Goal: Transaction & Acquisition: Purchase product/service

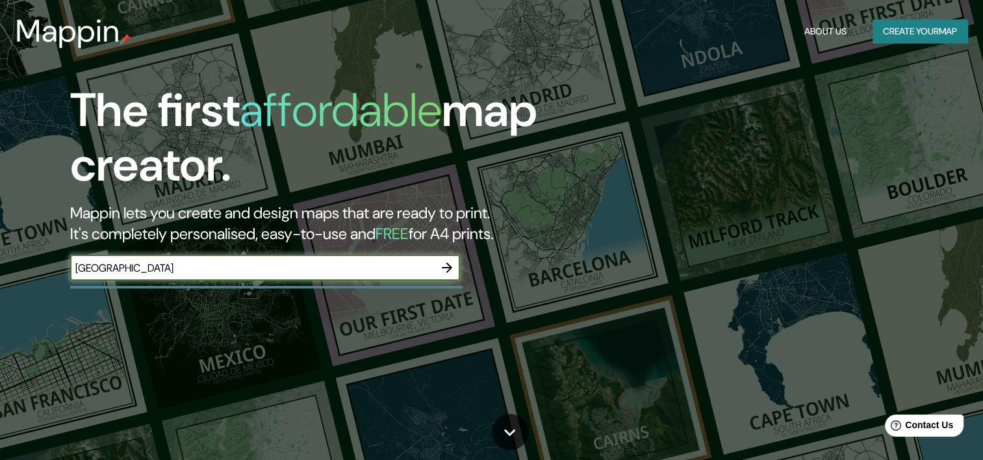
type input "[GEOGRAPHIC_DATA]"
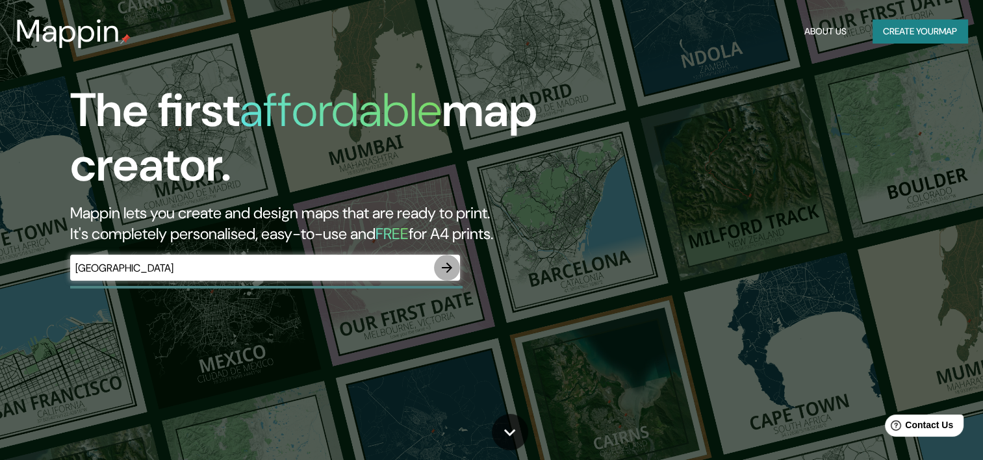
click at [447, 266] on icon "button" at bounding box center [447, 268] width 16 height 16
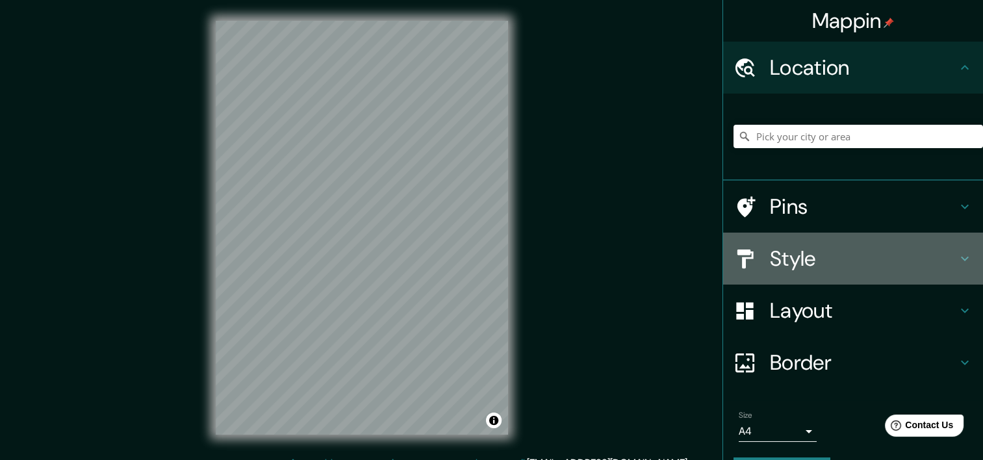
click at [789, 257] on h4 "Style" at bounding box center [863, 259] width 187 height 26
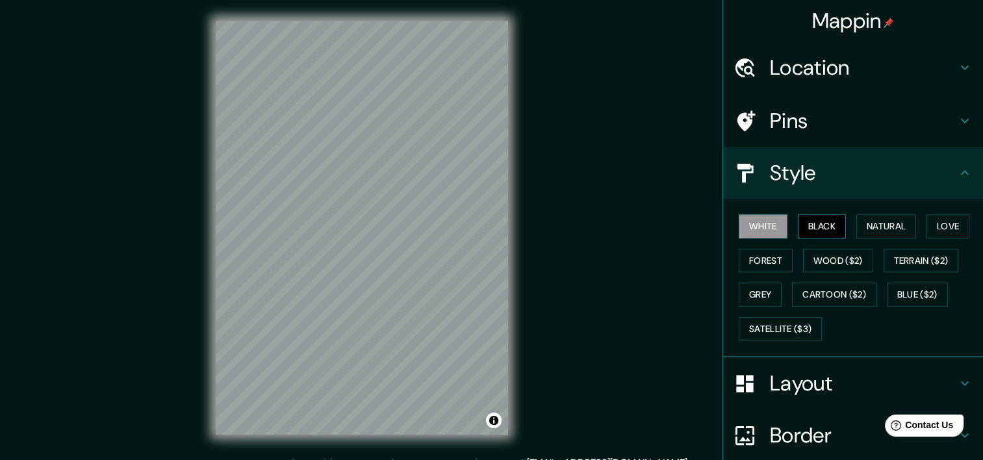
click at [801, 225] on button "Black" at bounding box center [822, 226] width 49 height 24
click at [856, 227] on button "Natural" at bounding box center [886, 226] width 60 height 24
click at [874, 246] on div "White Black Natural Love Forest Wood ($2) Terrain ($2) Grey Cartoon ($2) Blue (…" at bounding box center [859, 277] width 250 height 136
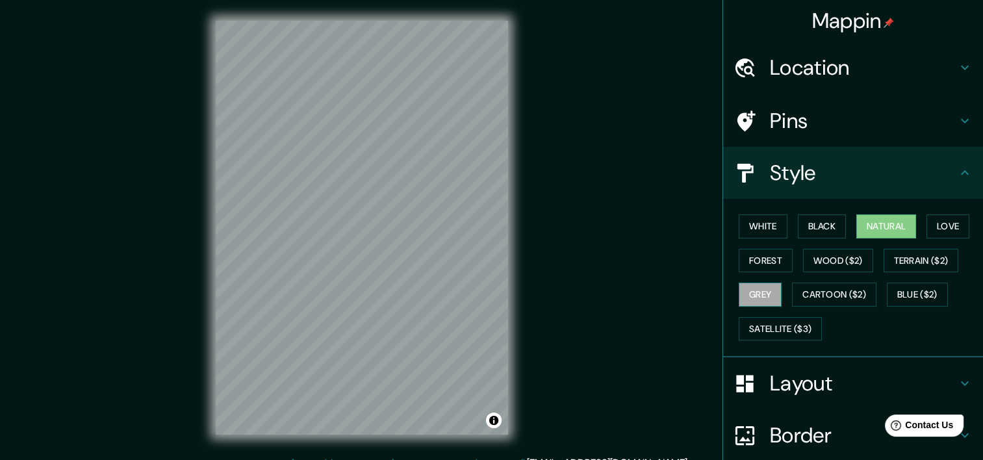
click at [761, 292] on button "Grey" at bounding box center [760, 295] width 43 height 24
click at [912, 285] on button "Blue ($2)" at bounding box center [917, 295] width 61 height 24
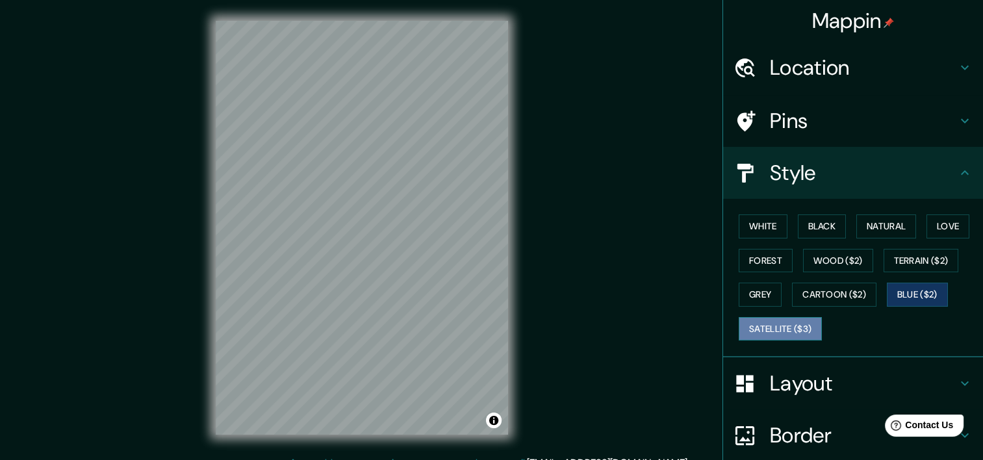
click at [795, 337] on button "Satellite ($3)" at bounding box center [780, 329] width 83 height 24
